Goal: Obtain resource: Download file/media

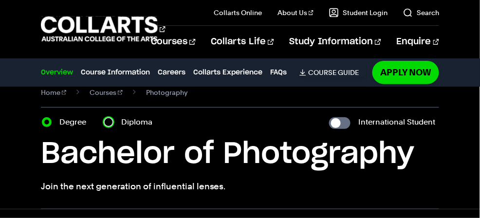
click at [110, 119] on input "Diploma" at bounding box center [109, 122] width 10 height 10
radio input "true"
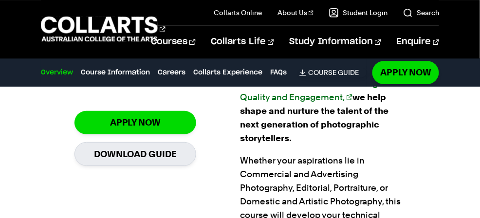
scroll to position [563, 0]
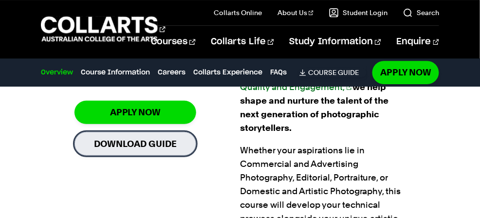
click at [157, 146] on link "Download Guide" at bounding box center [135, 144] width 122 height 24
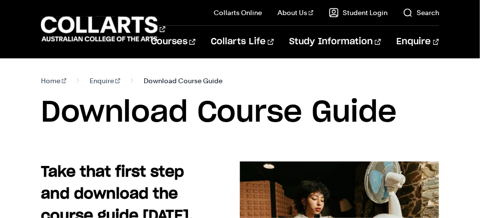
click at [186, 86] on span "Download Course Guide" at bounding box center [183, 81] width 79 height 14
click at [182, 79] on span "Download Course Guide" at bounding box center [183, 81] width 79 height 14
click at [186, 82] on span "Download Course Guide" at bounding box center [183, 81] width 79 height 14
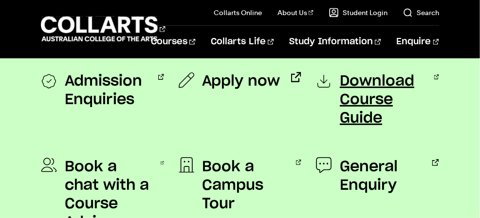
click at [356, 92] on span "Download Course Guide" at bounding box center [382, 99] width 84 height 55
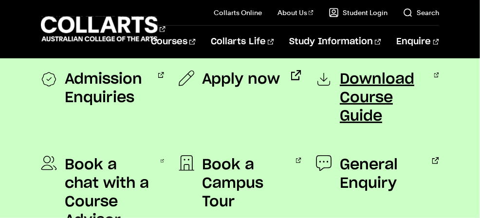
scroll to position [831, 0]
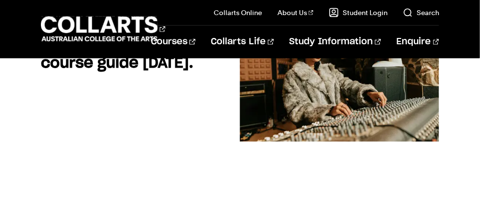
scroll to position [150, 0]
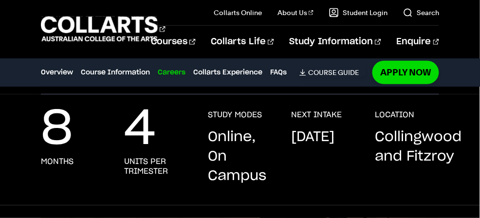
scroll to position [130, 0]
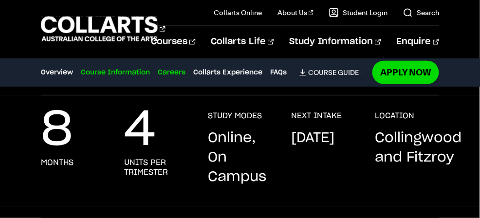
click at [96, 75] on link "Course Information" at bounding box center [115, 72] width 69 height 11
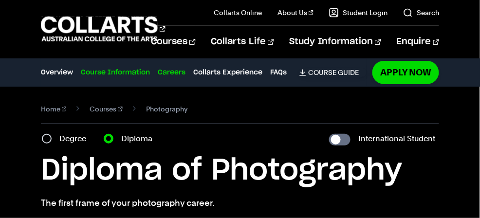
scroll to position [0, 0]
click at [100, 76] on link "Course Information" at bounding box center [115, 72] width 69 height 11
click at [318, 70] on link "Download Course Guide" at bounding box center [332, 72] width 67 height 9
click at [49, 140] on input "Degree" at bounding box center [47, 139] width 10 height 10
radio input "true"
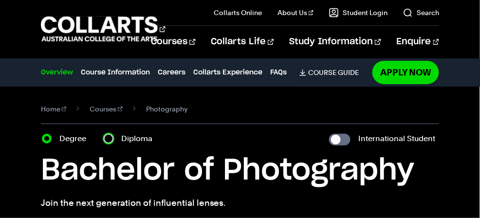
click at [108, 137] on input "Diploma" at bounding box center [109, 139] width 10 height 10
radio input "true"
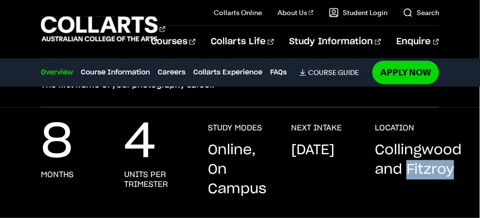
scroll to position [106, 0]
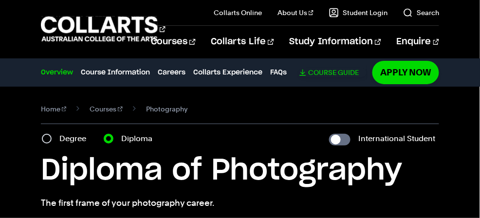
click at [313, 76] on link "Download Course Guide" at bounding box center [332, 72] width 67 height 9
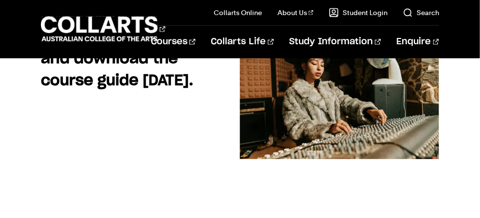
scroll to position [135, 0]
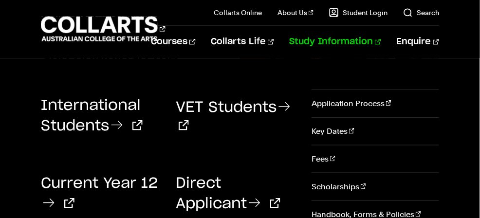
click at [371, 39] on link "Study Information" at bounding box center [334, 42] width 91 height 32
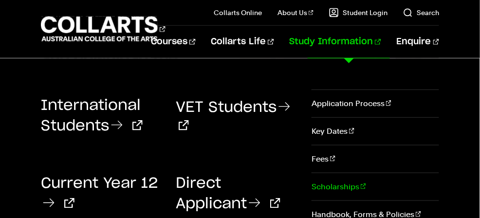
click at [313, 186] on link "Scholarships" at bounding box center [374, 186] width 127 height 27
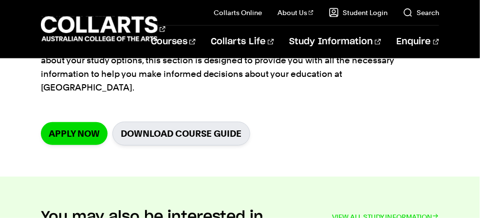
scroll to position [228, 0]
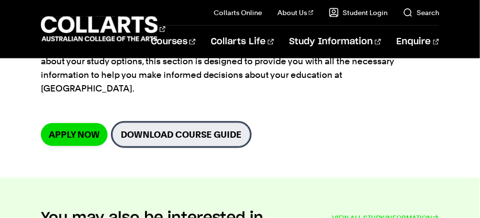
click at [226, 124] on link "Download Course Guide" at bounding box center [181, 135] width 138 height 24
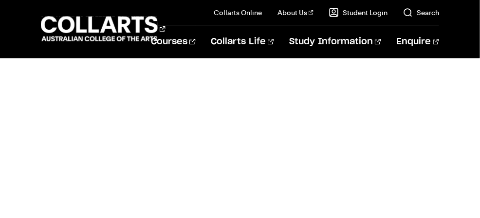
scroll to position [248, 0]
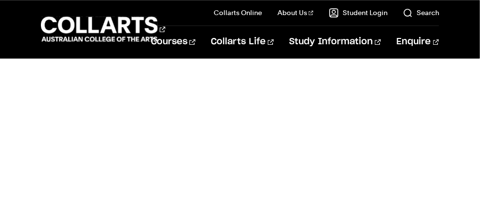
scroll to position [371, 0]
